Goal: Find specific page/section: Find specific page/section

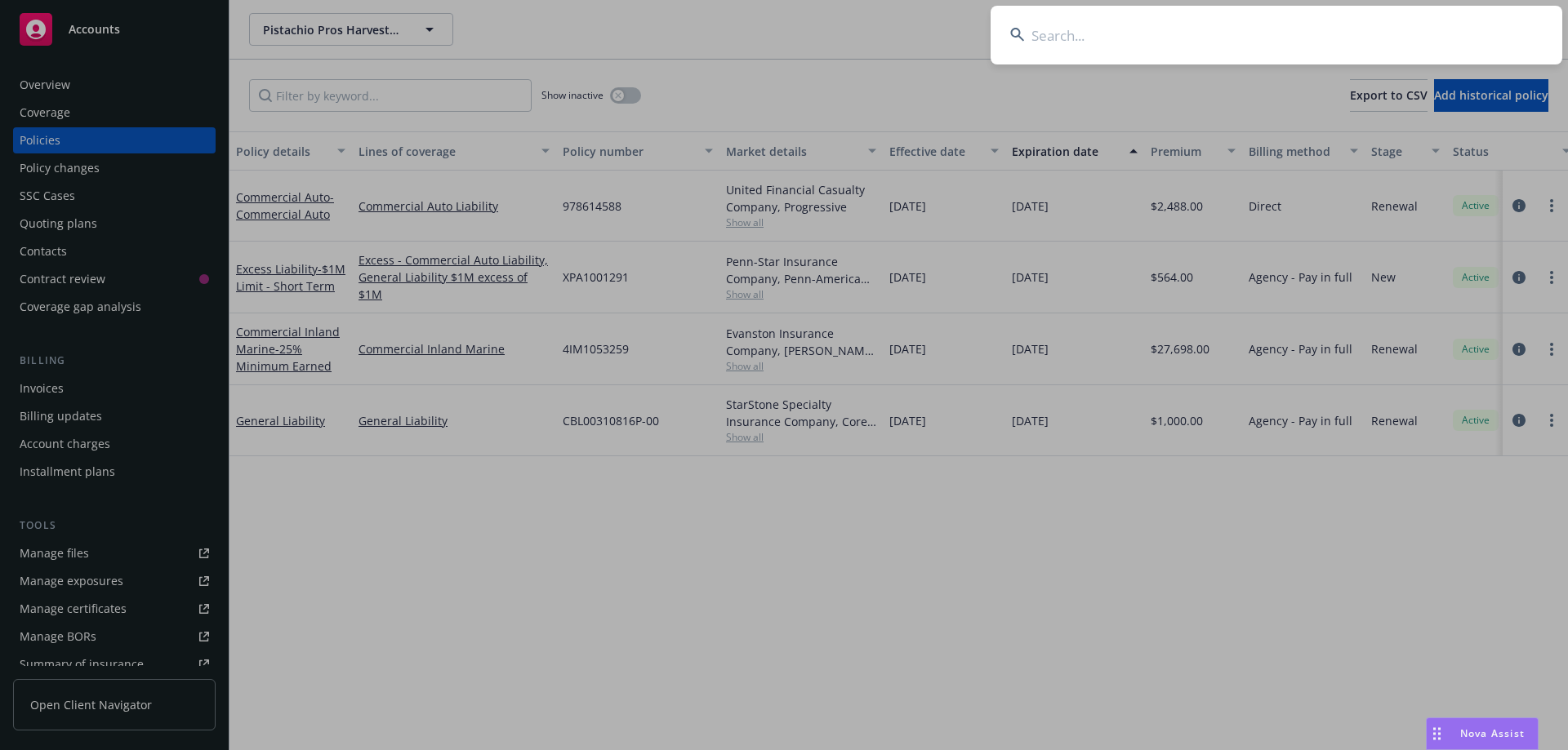
click at [1185, 52] on input at bounding box center [1276, 35] width 571 height 59
type input "top of the line machinery"
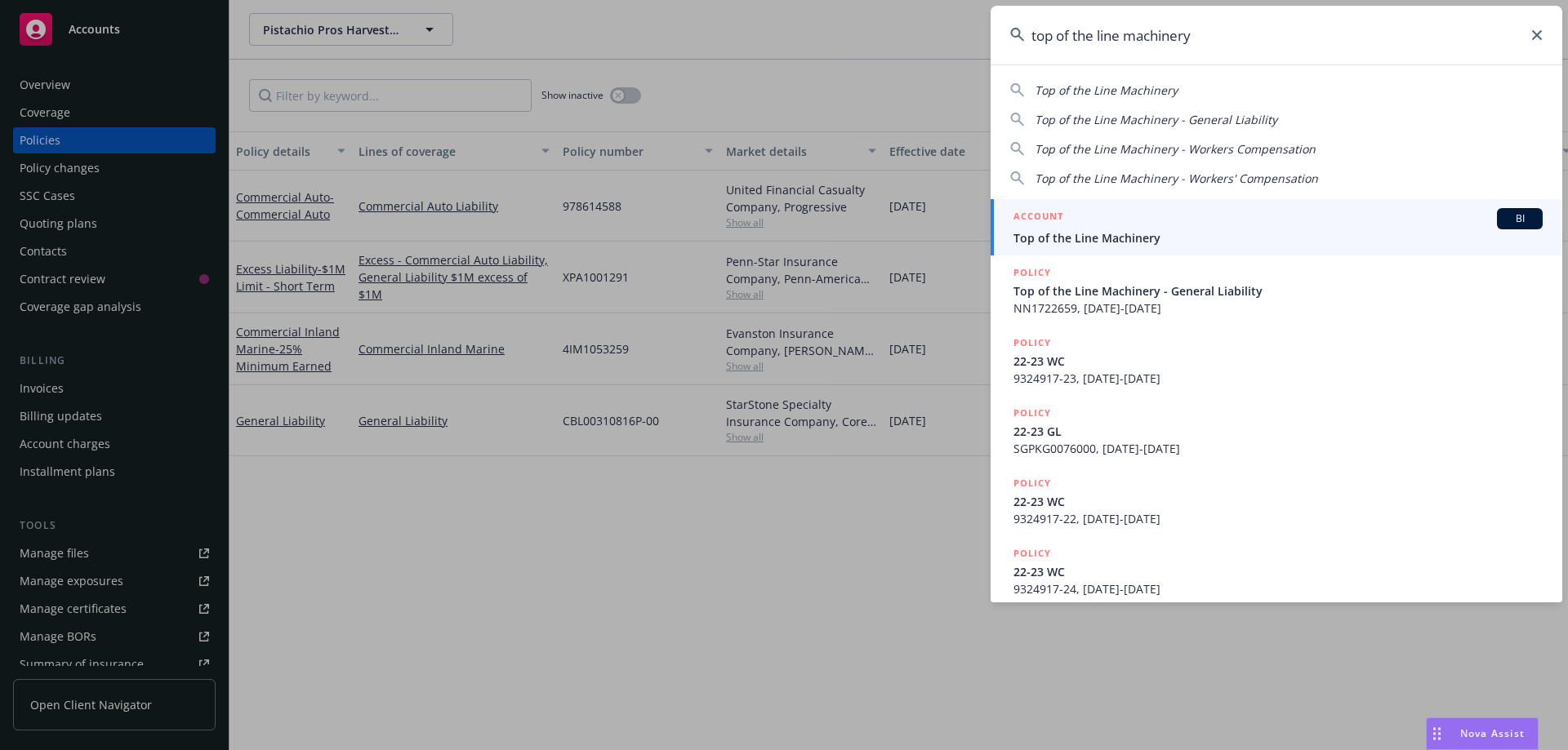
click at [1110, 244] on span "Top of the Line Machinery" at bounding box center [1278, 238] width 529 height 17
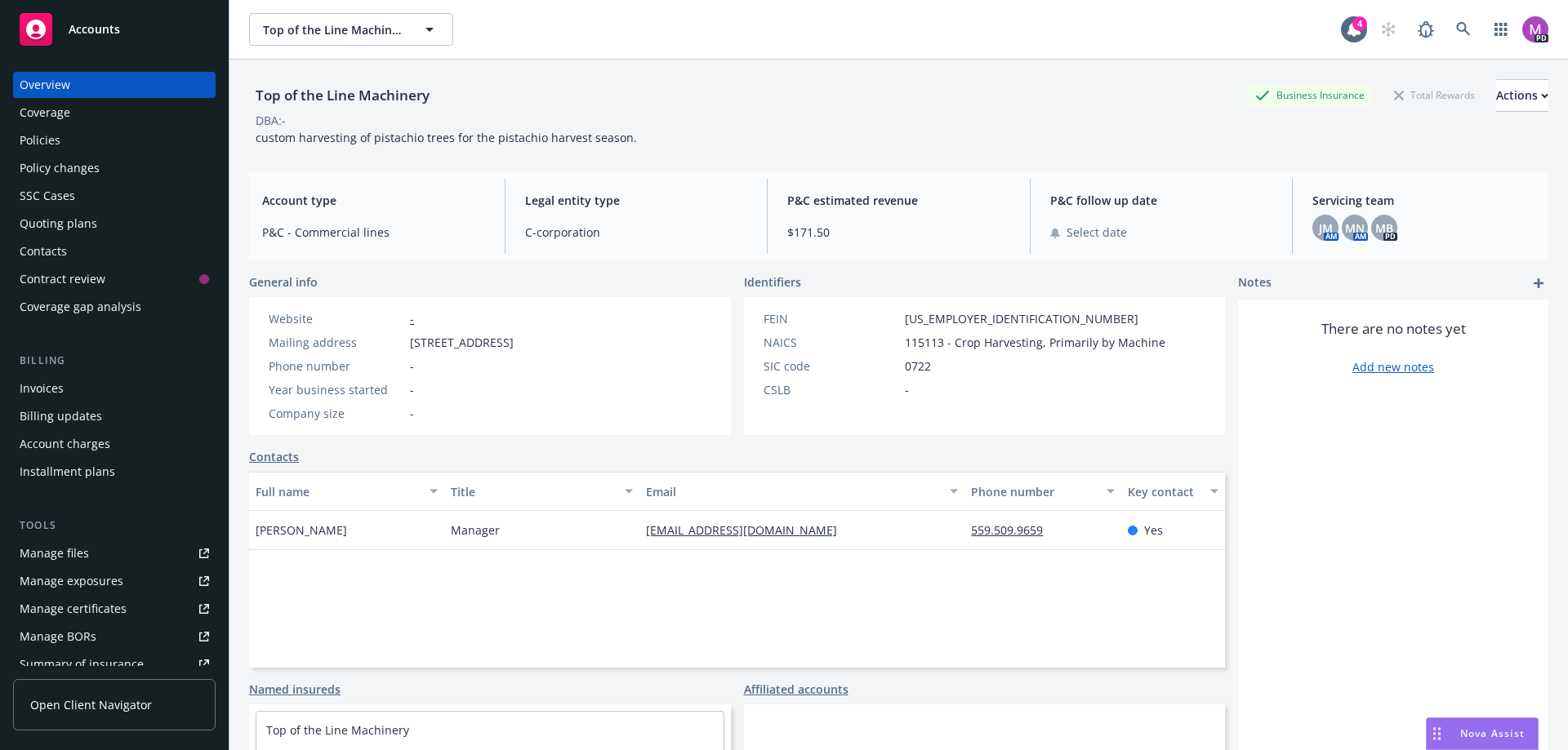
click at [35, 133] on div "Policies" at bounding box center [40, 140] width 41 height 26
